Goal: Check status

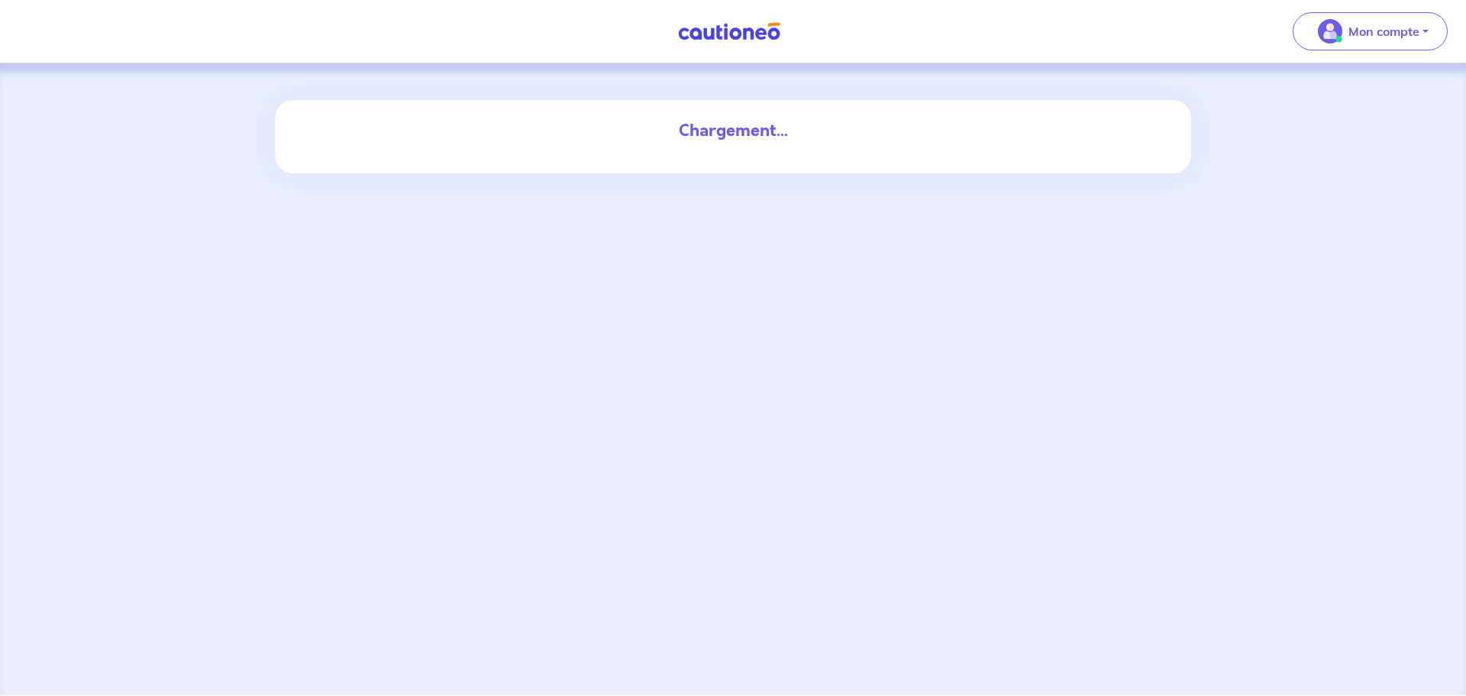
click at [722, 35] on img at bounding box center [729, 31] width 115 height 19
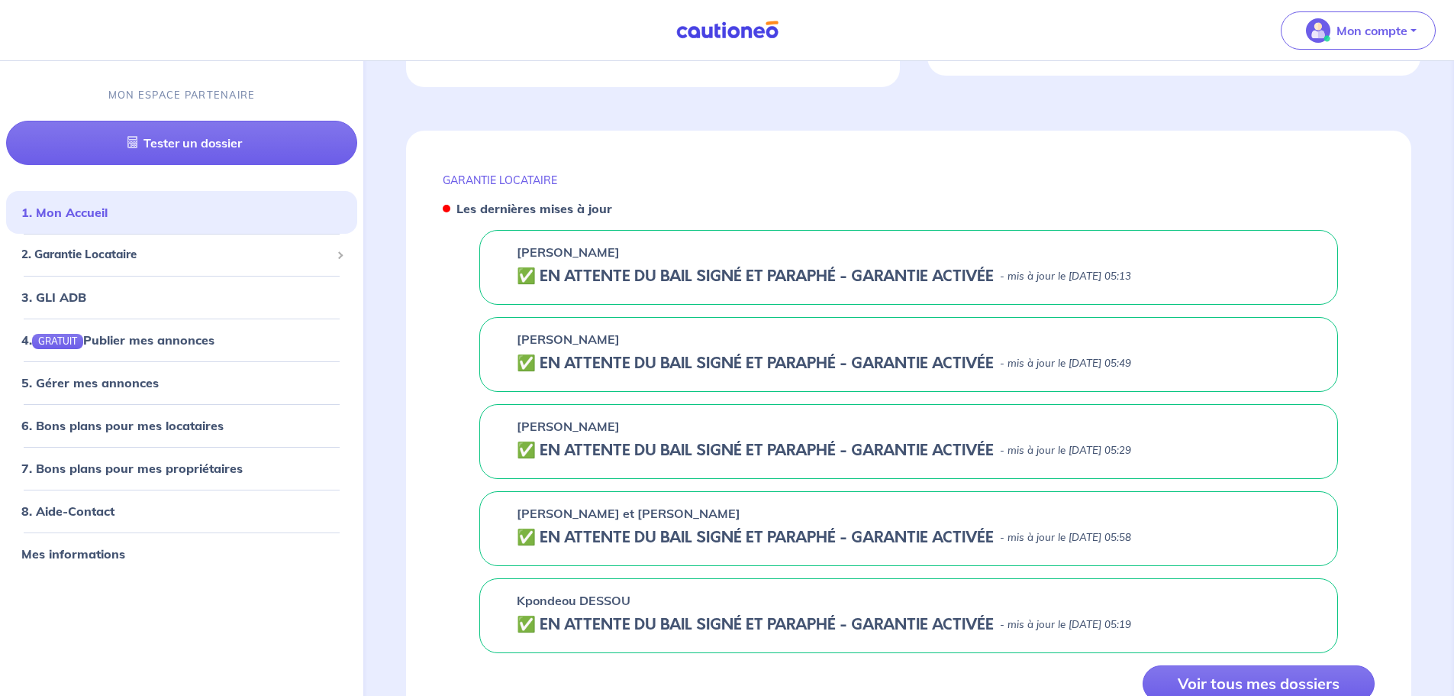
scroll to position [534, 0]
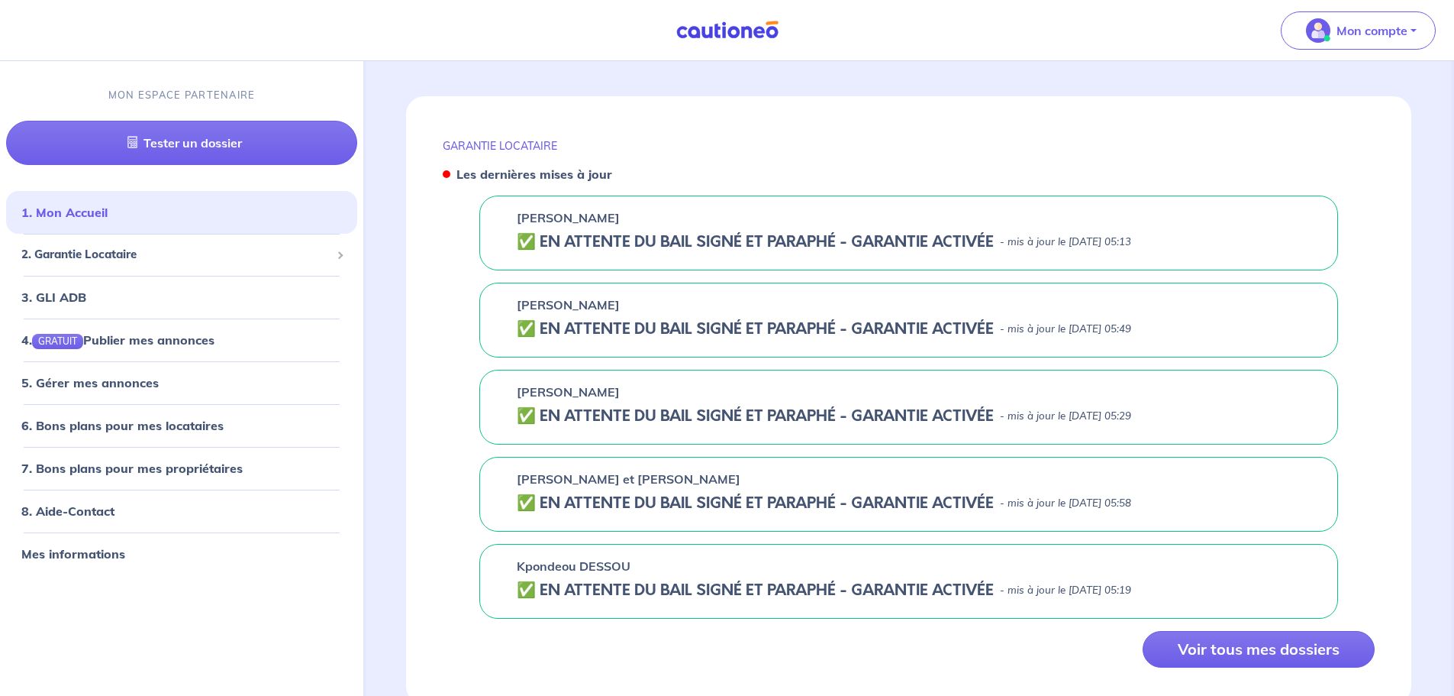
click at [1015, 236] on p "- mis à jour le [DATE] 05:13" at bounding box center [1065, 241] width 131 height 15
drag, startPoint x: 661, startPoint y: 240, endPoint x: 800, endPoint y: 238, distance: 139.0
click at [800, 238] on h5 "✅️️️ EN ATTENTE DU BAIL SIGNÉ ET PARAPHÉ - GARANTIE ACTIVÉE" at bounding box center [755, 242] width 477 height 18
drag, startPoint x: 725, startPoint y: 327, endPoint x: 778, endPoint y: 328, distance: 52.7
click at [778, 328] on h5 "✅️️️ EN ATTENTE DU BAIL SIGNÉ ET PARAPHÉ - GARANTIE ACTIVÉE" at bounding box center [755, 329] width 477 height 18
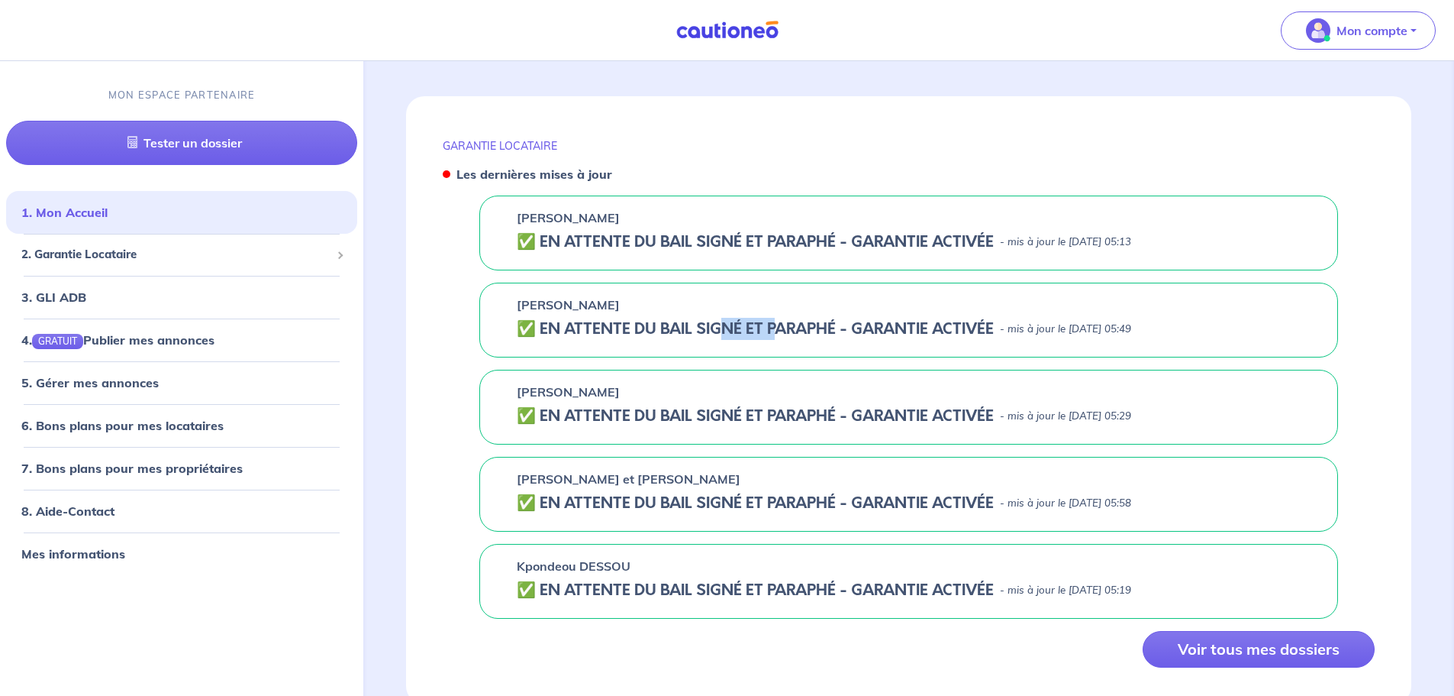
scroll to position [586, 0]
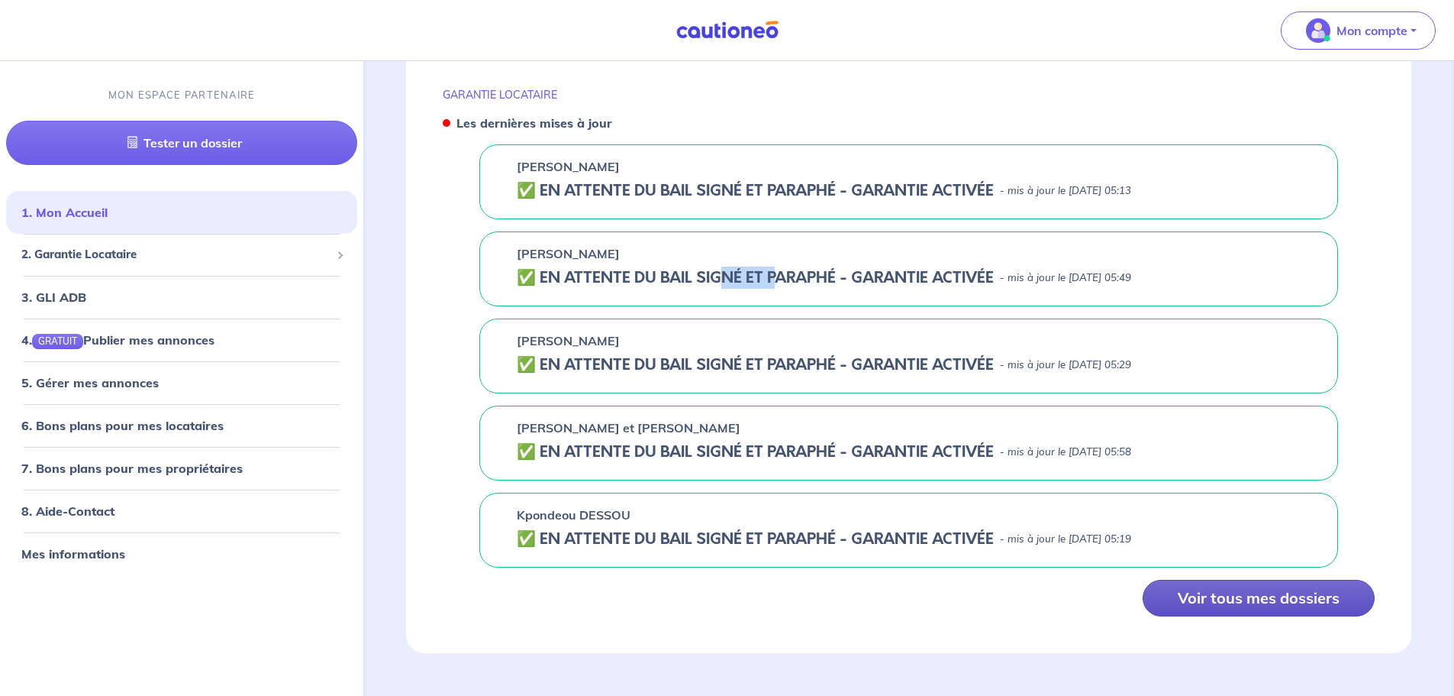
click at [1190, 605] on button "Voir tous mes dossiers" at bounding box center [1259, 598] width 232 height 37
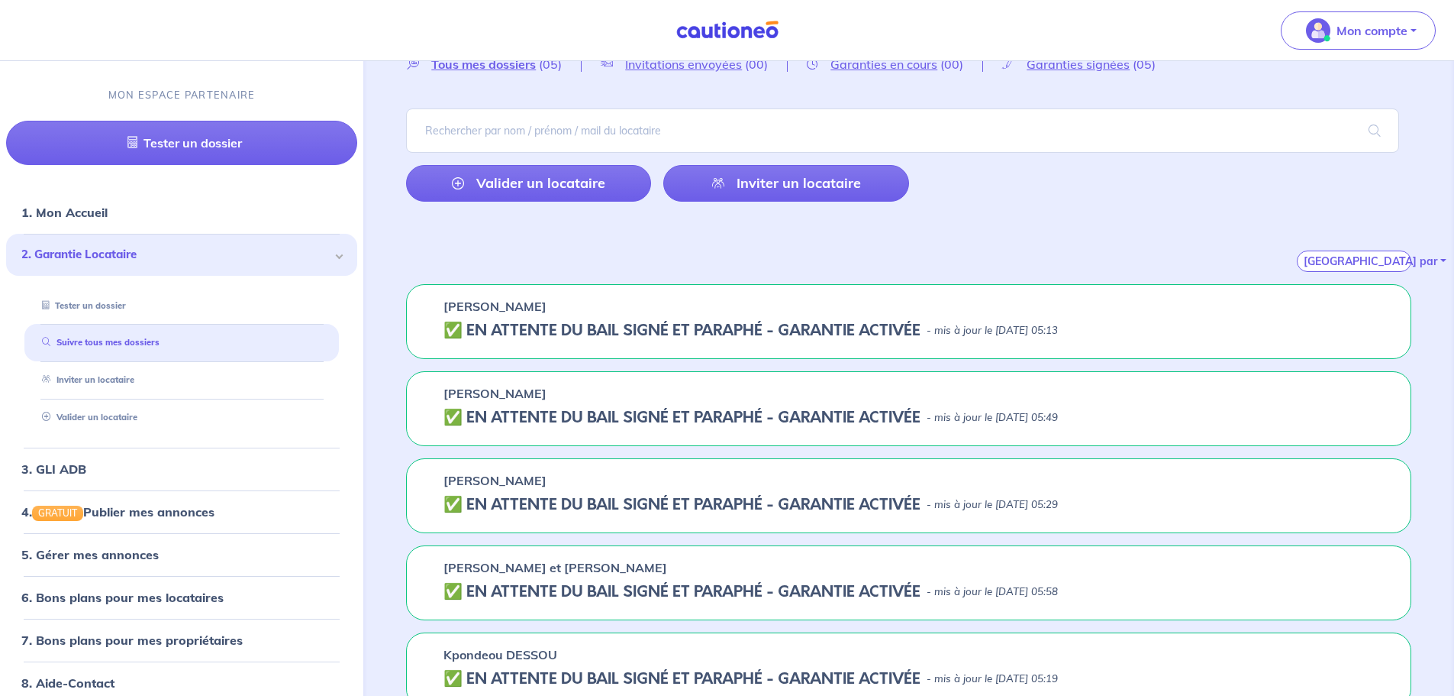
scroll to position [100, 0]
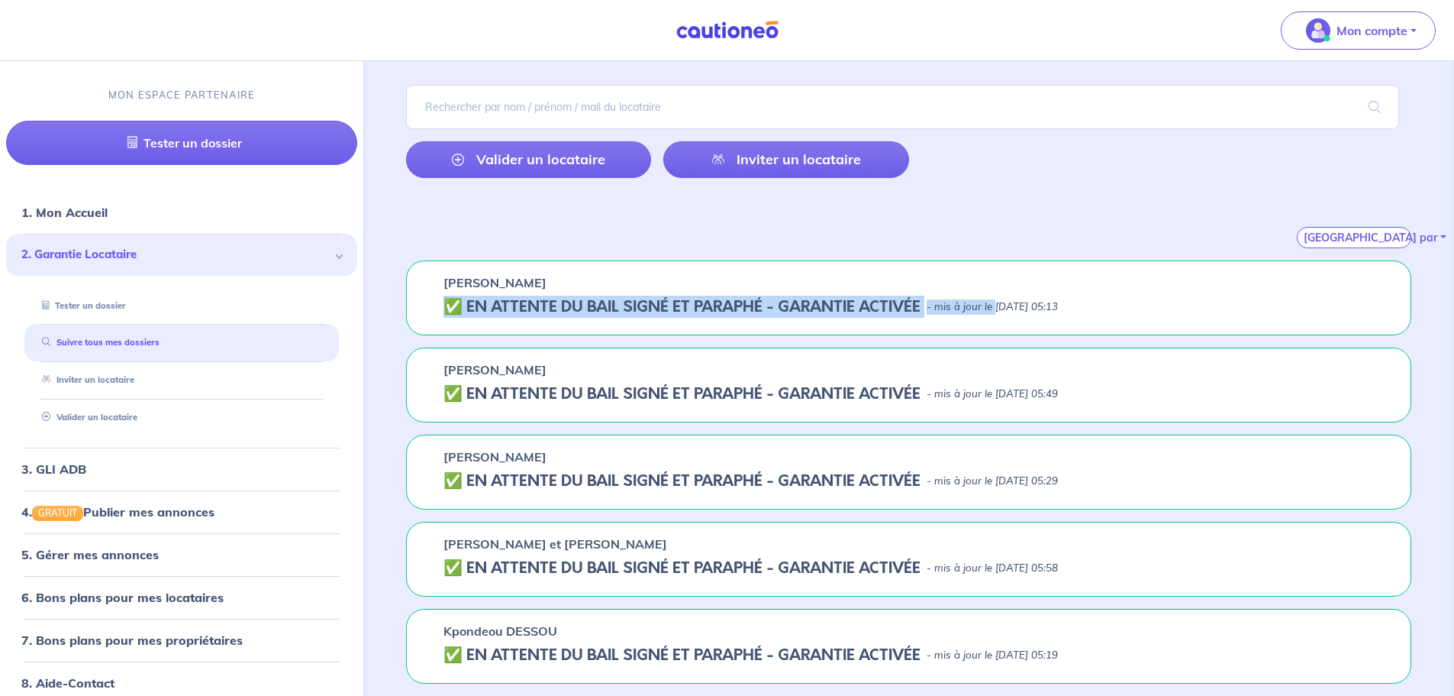
drag, startPoint x: 450, startPoint y: 306, endPoint x: 999, endPoint y: 302, distance: 548.2
click at [999, 302] on div "✅️️️ EN ATTENTE DU BAIL SIGNÉ ET PARAPHÉ - GARANTIE ACTIVÉE - mis à jour le [DA…" at bounding box center [909, 307] width 931 height 18
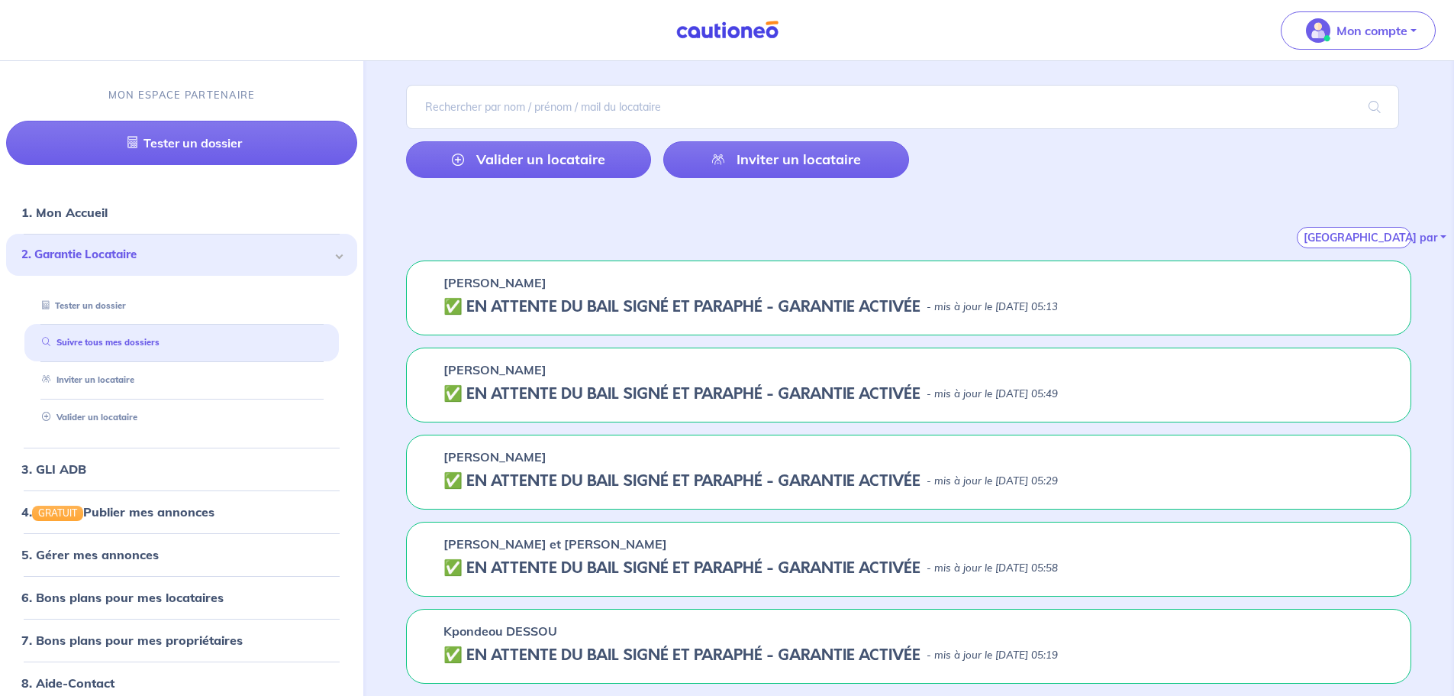
click at [609, 247] on div "[GEOGRAPHIC_DATA] par" at bounding box center [909, 219] width 1006 height 58
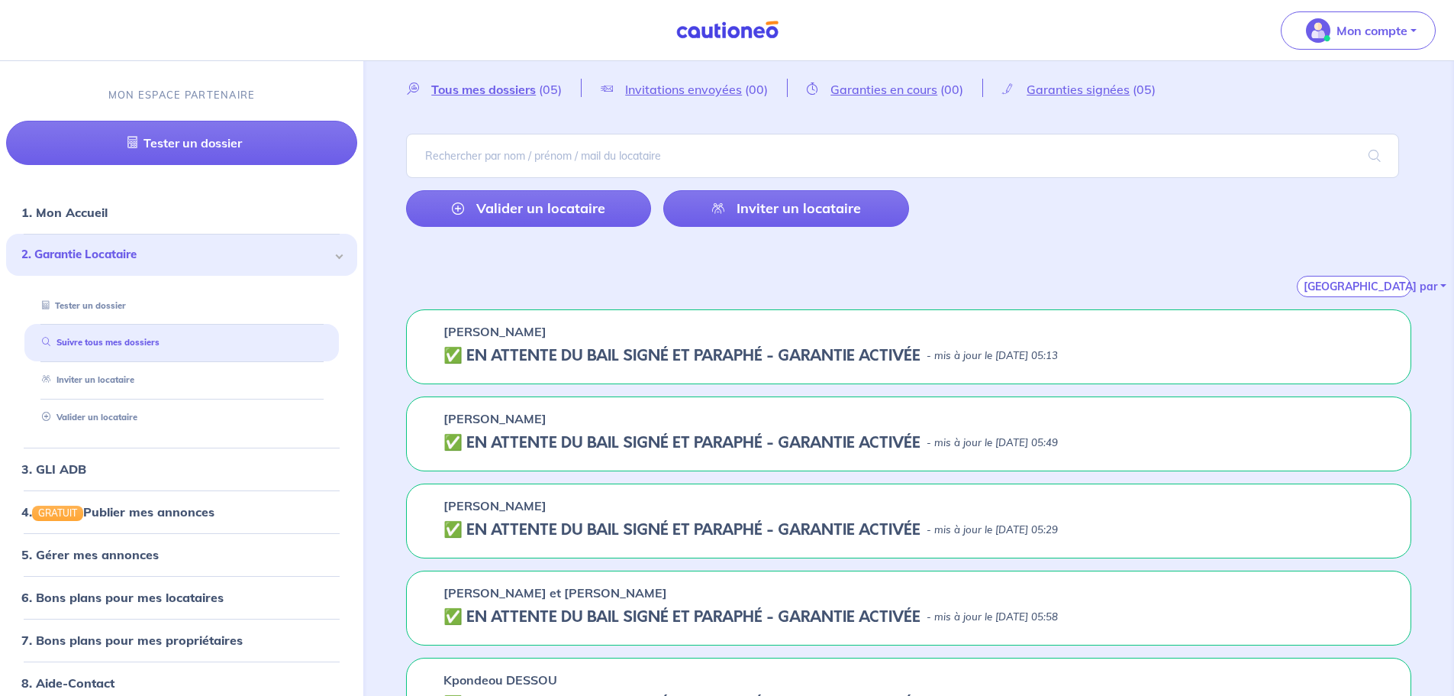
scroll to position [0, 0]
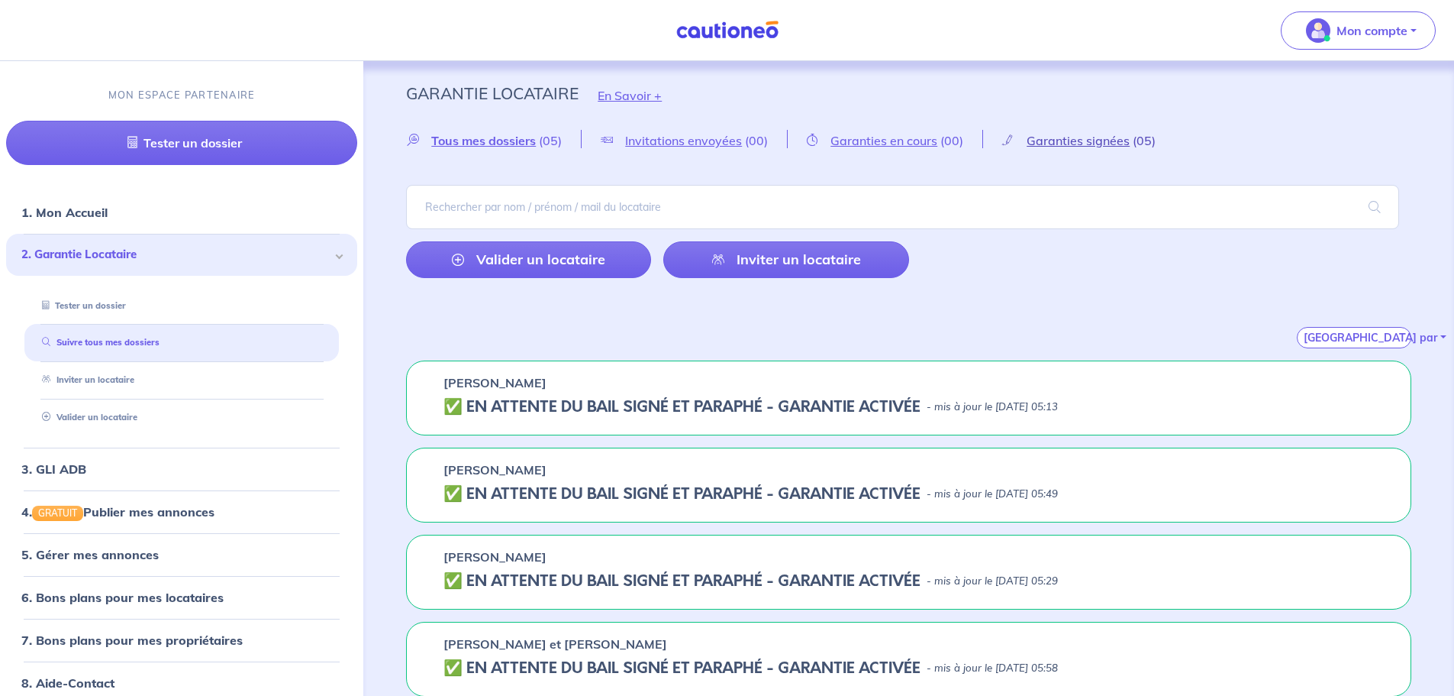
click at [1041, 145] on span "Garanties signées" at bounding box center [1078, 140] width 103 height 15
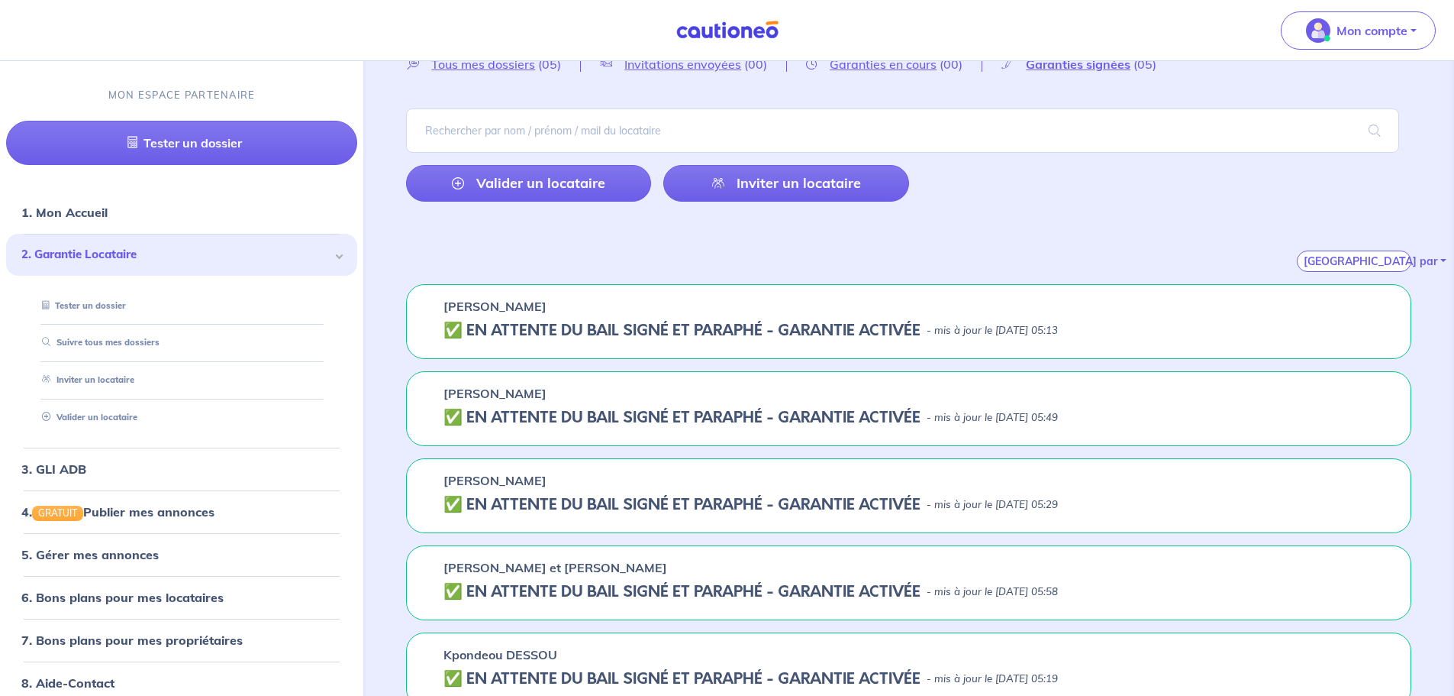
click at [528, 332] on h5 "✅️️️ EN ATTENTE DU BAIL SIGNÉ ET PARAPHÉ - GARANTIE ACTIVÉE" at bounding box center [682, 330] width 477 height 18
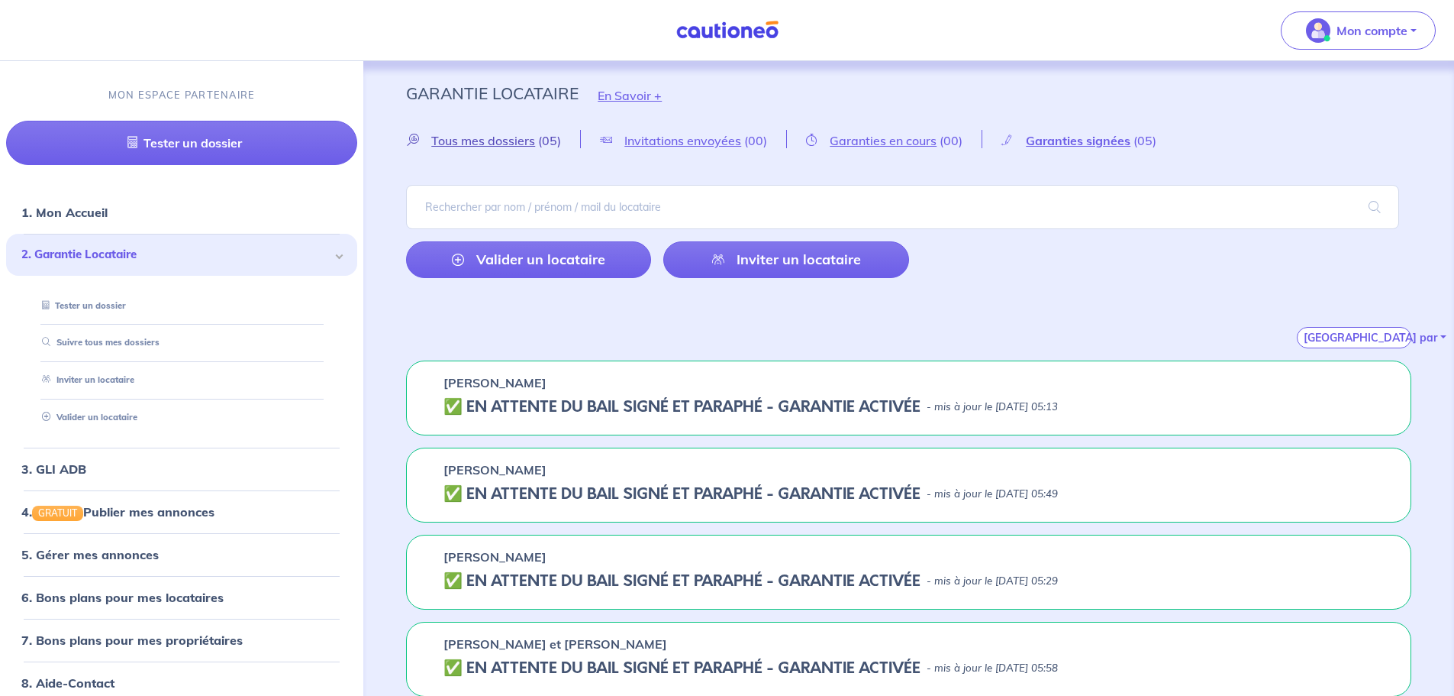
click at [492, 144] on span "Tous mes dossiers" at bounding box center [483, 140] width 104 height 15
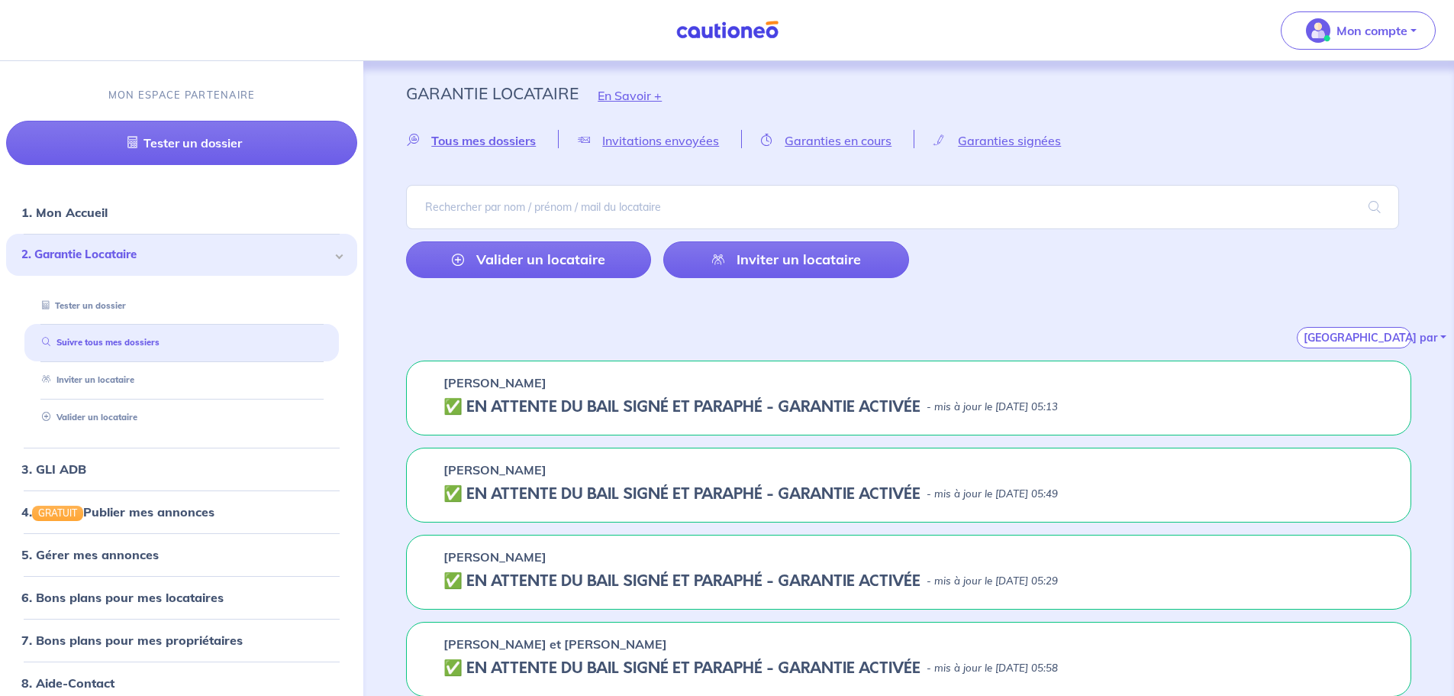
click at [679, 402] on h5 "✅️️️ EN ATTENTE DU BAIL SIGNÉ ET PARAPHÉ - GARANTIE ACTIVÉE" at bounding box center [682, 407] width 477 height 18
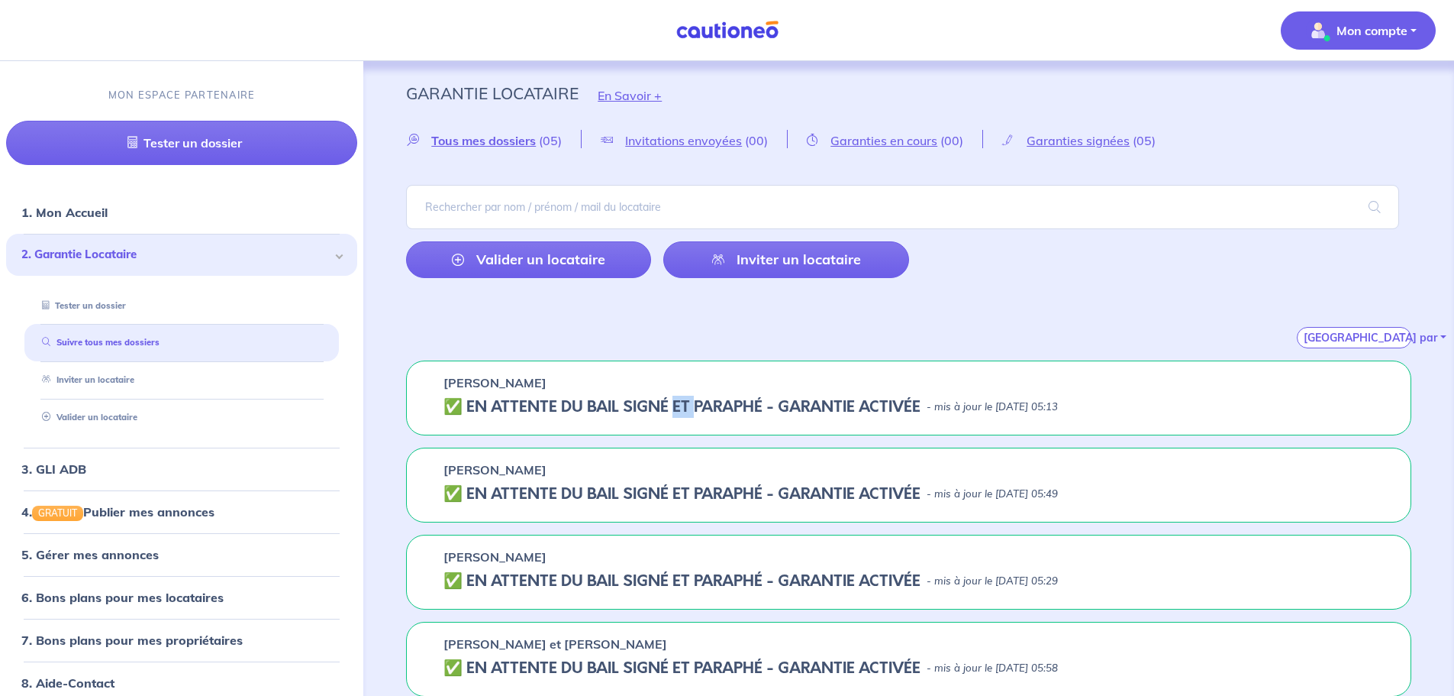
click at [1341, 36] on p "Mon compte" at bounding box center [1372, 30] width 71 height 18
click at [211, 96] on p "MON ESPACE PARTENAIRE" at bounding box center [181, 95] width 147 height 15
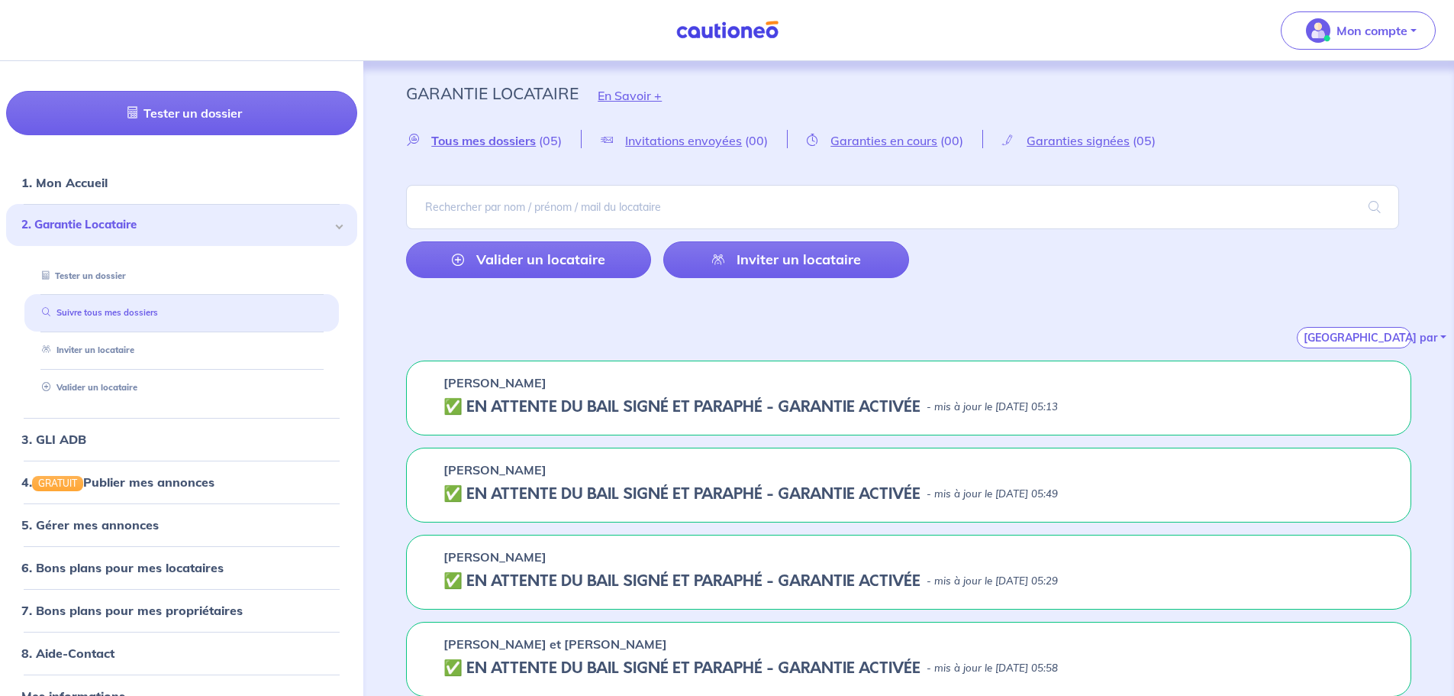
scroll to position [59, 0]
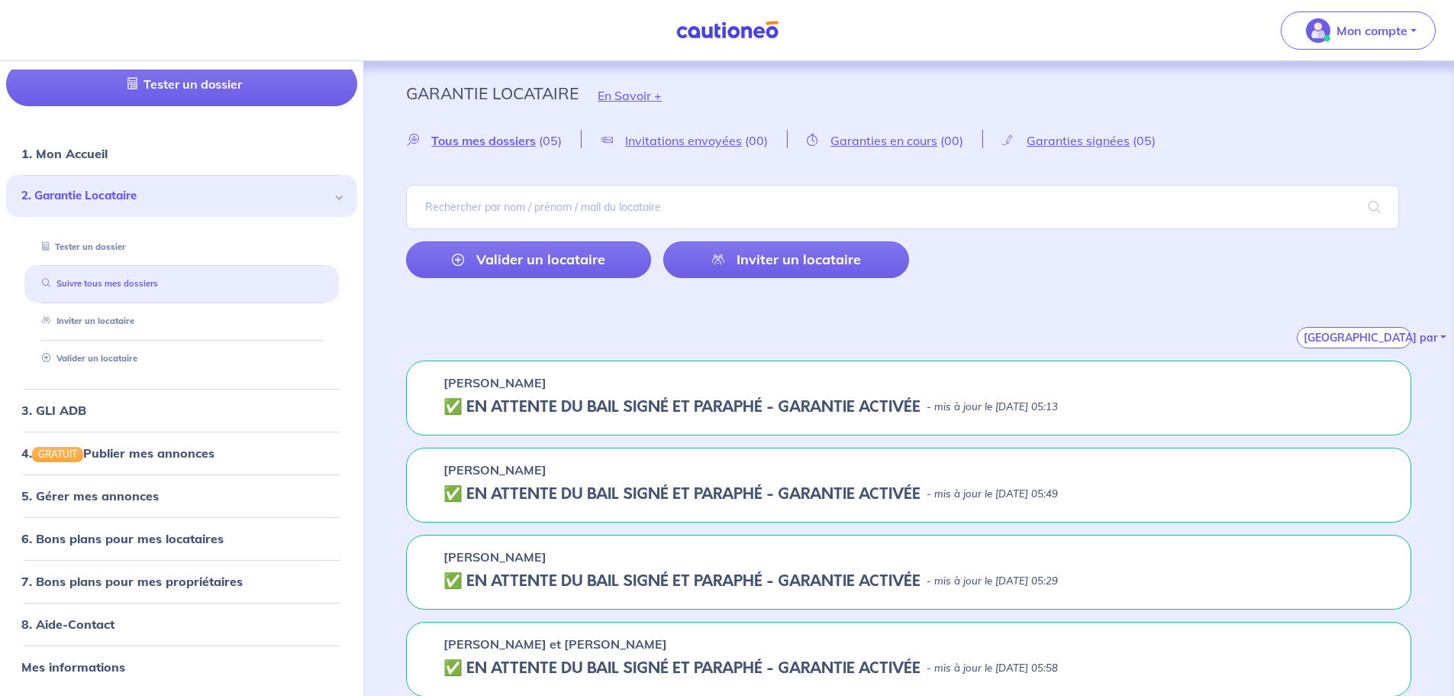
click at [137, 289] on link "Suivre tous mes dossiers" at bounding box center [97, 284] width 122 height 11
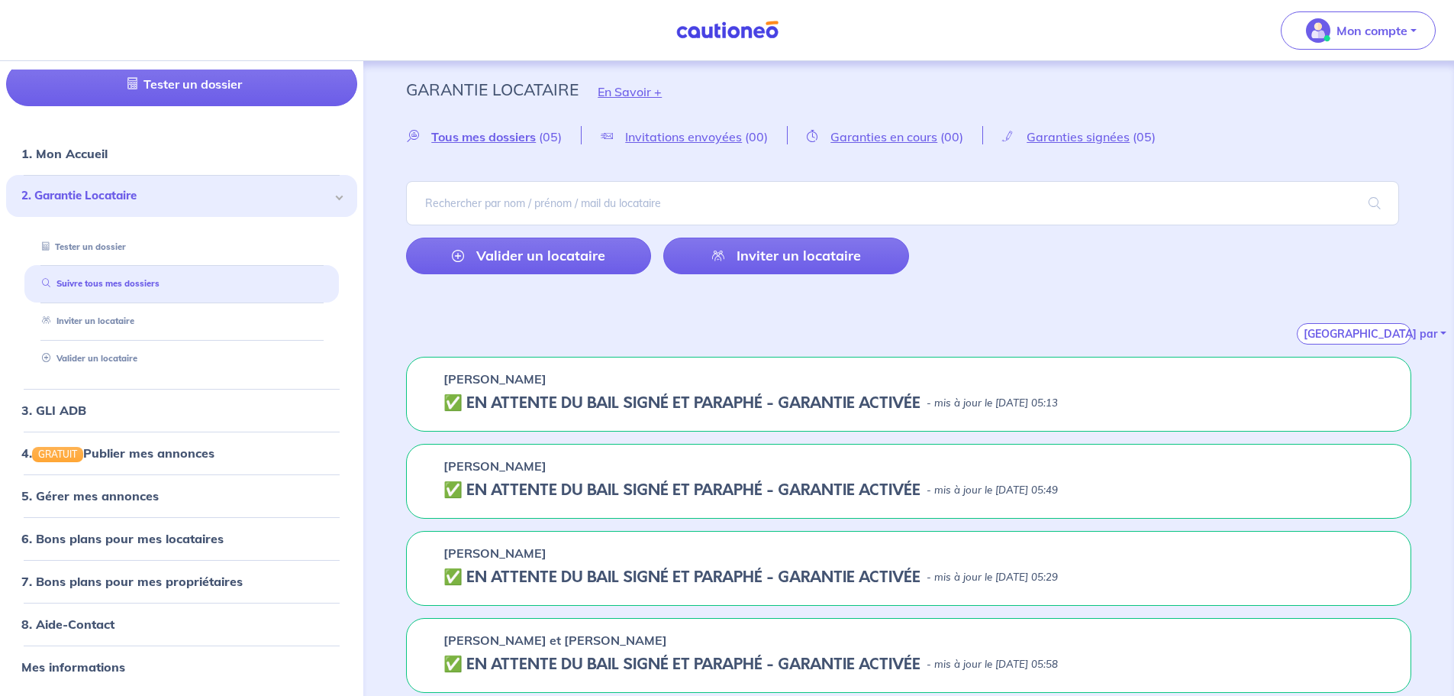
scroll to position [0, 0]
